Goal: Task Accomplishment & Management: Contribute content

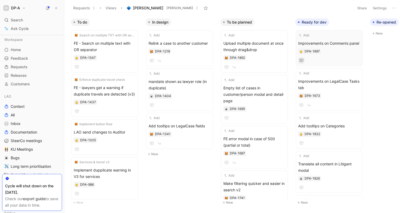
scroll to position [111, 0]
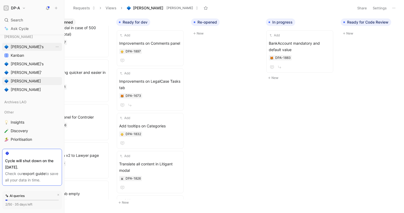
click at [23, 50] on link "[PERSON_NAME]'s" at bounding box center [32, 47] width 60 height 8
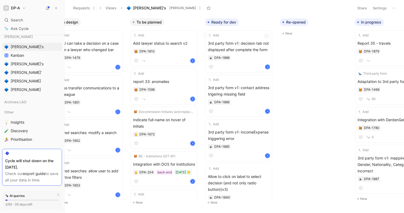
scroll to position [0, 96]
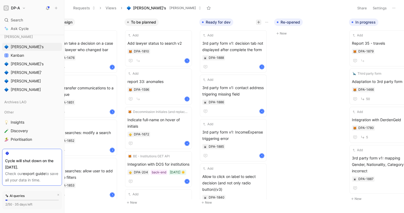
click at [258, 21] on icon "button" at bounding box center [258, 22] width 3 height 3
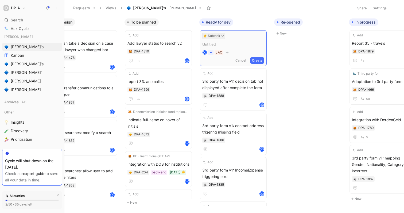
click at [222, 37] on button "Subtask" at bounding box center [213, 36] width 23 height 6
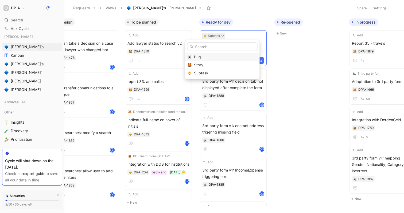
click at [215, 56] on div "Bug" at bounding box center [225, 57] width 63 height 6
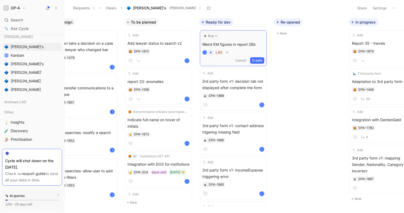
click at [259, 61] on button "Create" at bounding box center [257, 60] width 14 height 6
click at [241, 45] on span "Weird KM figures in report 28b" at bounding box center [233, 43] width 62 height 6
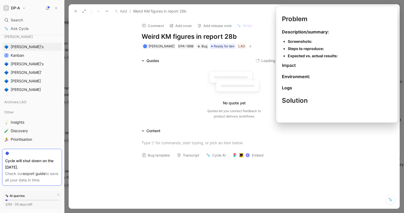
click at [161, 153] on button "Bug template" at bounding box center [156, 154] width 33 height 7
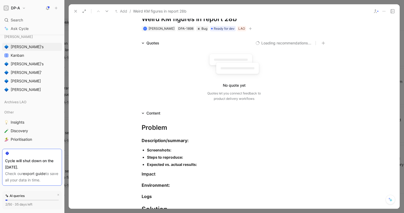
scroll to position [26, 0]
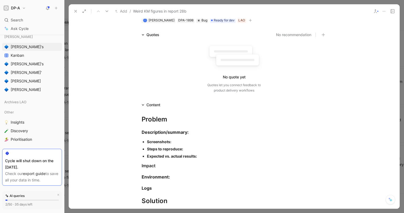
click at [187, 142] on div "Screenshots:" at bounding box center [237, 142] width 180 height 6
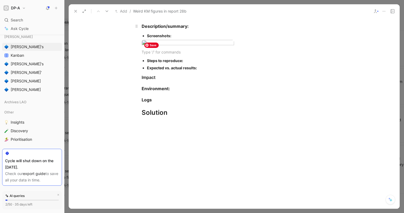
scroll to position [127, 0]
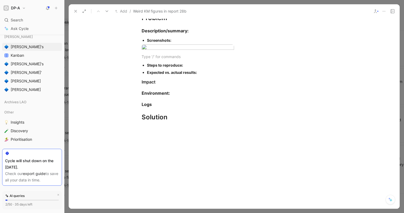
click at [184, 39] on div "Screenshots:" at bounding box center [237, 40] width 180 height 6
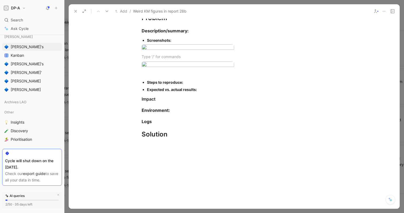
click at [75, 12] on icon at bounding box center [76, 11] width 4 height 4
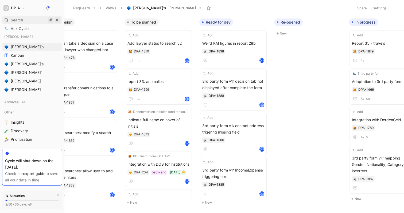
click at [18, 20] on span "Search" at bounding box center [17, 20] width 12 height 6
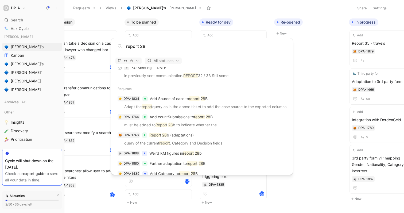
scroll to position [72, 0]
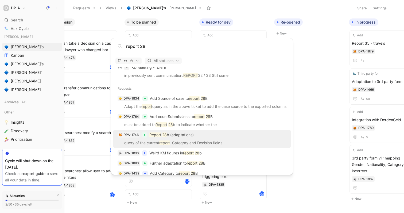
type input "report 28"
click at [185, 137] on p "Report 28 b (adaptations)" at bounding box center [171, 135] width 44 height 6
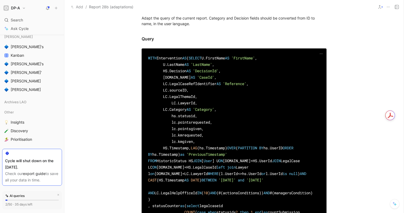
scroll to position [164, 0]
